Goal: Task Accomplishment & Management: Manage account settings

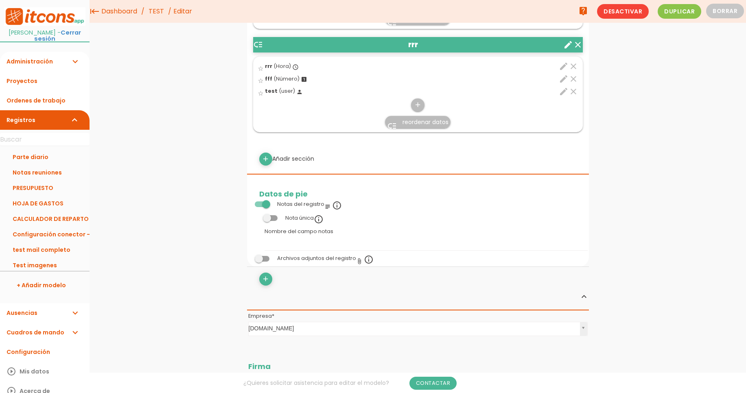
scroll to position [386, 0]
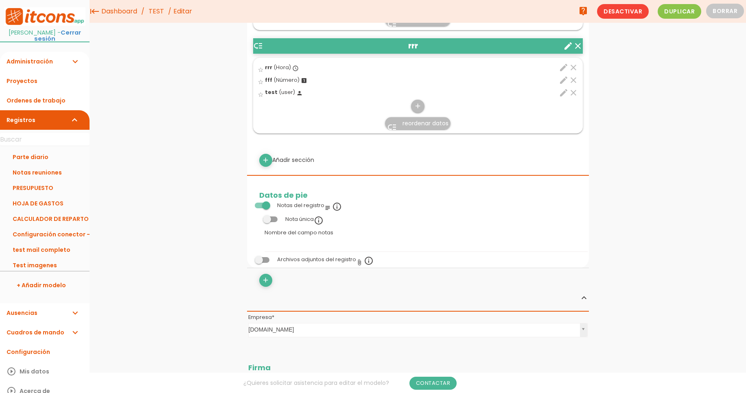
click at [260, 257] on span at bounding box center [262, 260] width 15 height 6
click at [248, 258] on input "checkbox" at bounding box center [248, 258] width 0 height 0
click at [395, 24] on link "Guardar" at bounding box center [397, 27] width 49 height 15
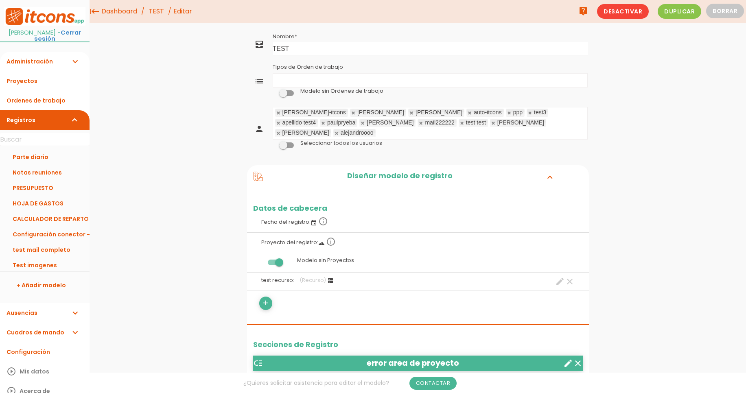
click at [152, 13] on link "TEST" at bounding box center [156, 11] width 20 height 23
